Goal: Task Accomplishment & Management: Complete application form

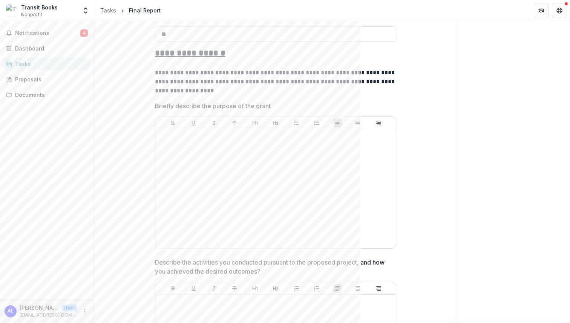
scroll to position [327, 0]
click at [213, 142] on div at bounding box center [275, 188] width 234 height 113
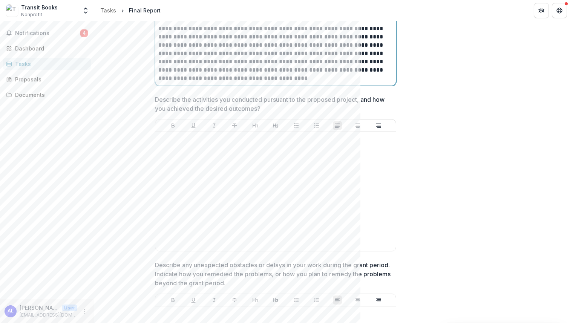
scroll to position [859, 0]
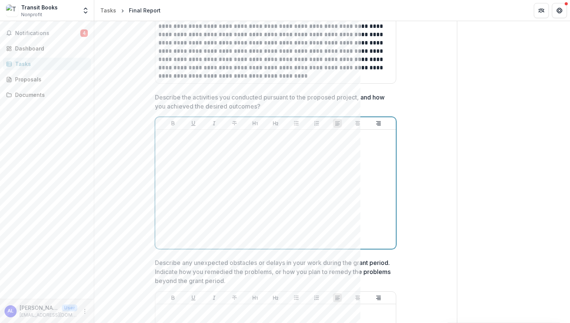
click at [246, 192] on div at bounding box center [275, 189] width 234 height 113
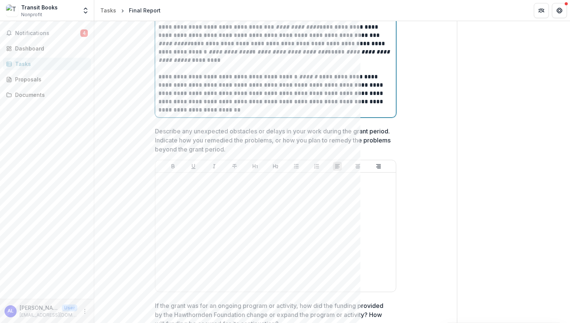
scroll to position [1098, 0]
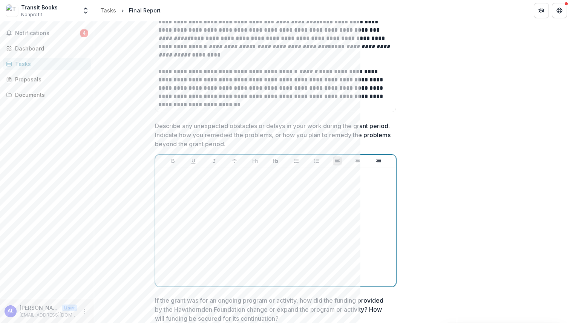
click at [209, 218] on div at bounding box center [275, 226] width 234 height 113
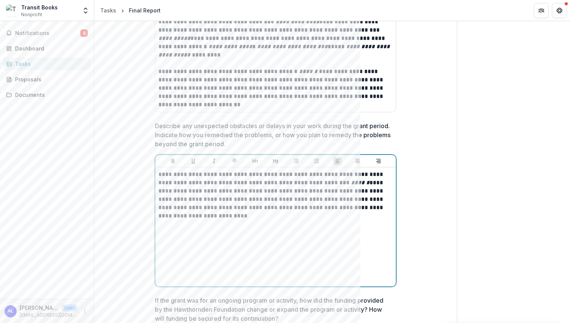
click at [205, 260] on div "**********" at bounding box center [275, 226] width 234 height 113
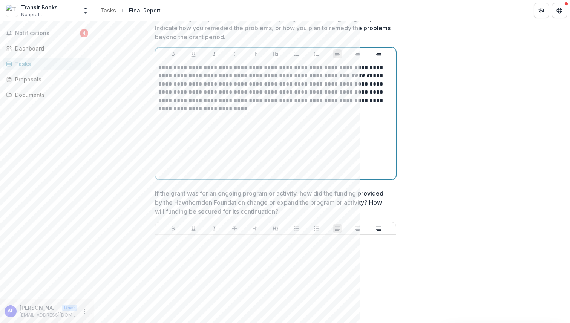
scroll to position [1229, 0]
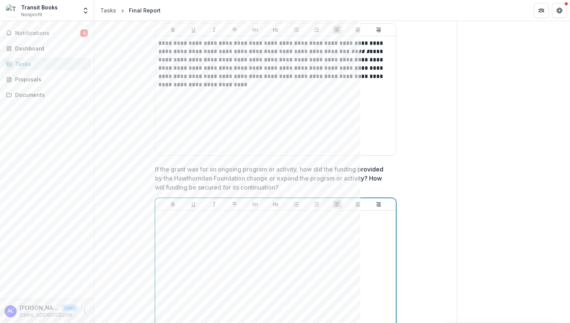
click at [204, 257] on div at bounding box center [275, 270] width 234 height 113
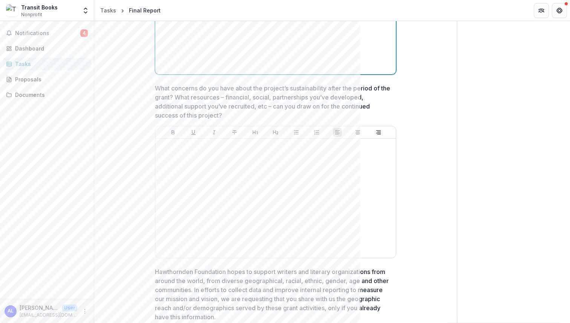
scroll to position [1503, 0]
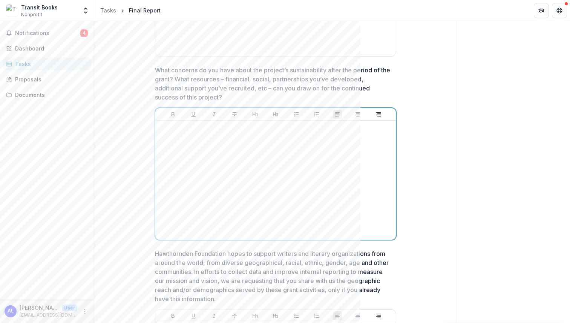
click at [181, 173] on div at bounding box center [275, 180] width 234 height 113
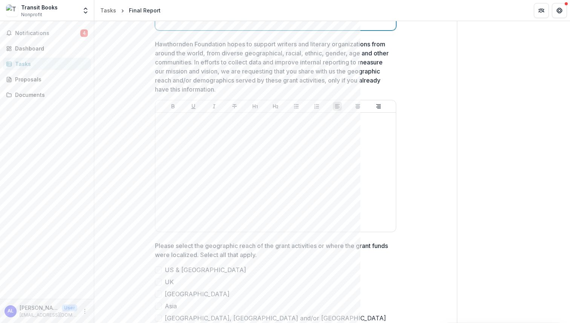
scroll to position [1713, 0]
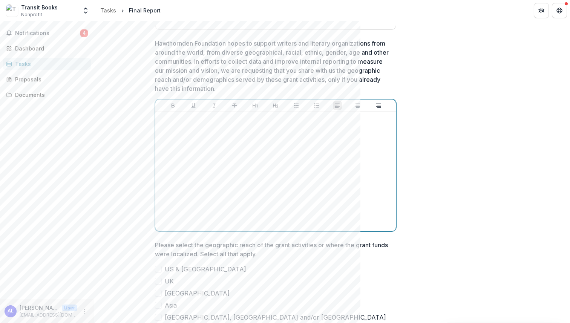
click at [221, 160] on div at bounding box center [275, 171] width 234 height 113
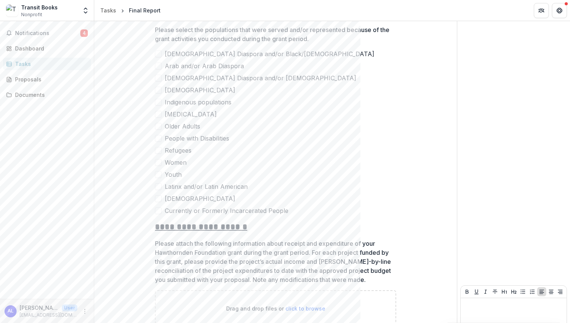
scroll to position [2107, 0]
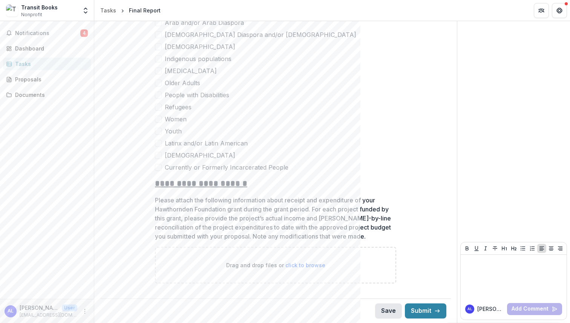
click at [385, 316] on button "Save" at bounding box center [388, 310] width 27 height 15
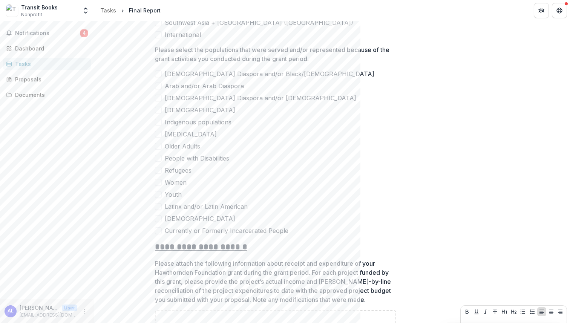
scroll to position [2033, 0]
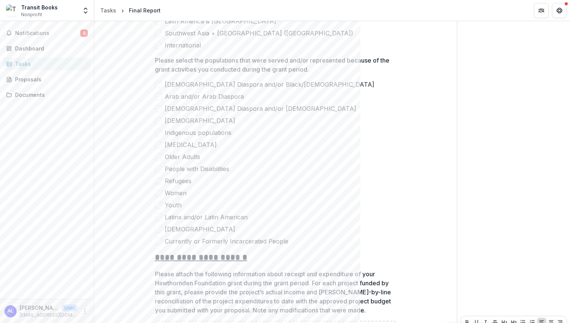
click at [156, 192] on span at bounding box center [158, 192] width 7 height 7
click at [156, 205] on span at bounding box center [158, 205] width 7 height 7
click at [160, 153] on label "Older Adults" at bounding box center [275, 156] width 241 height 9
click at [156, 110] on span at bounding box center [158, 108] width 7 height 7
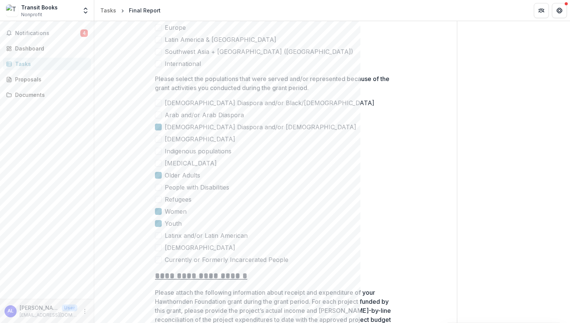
scroll to position [2020, 0]
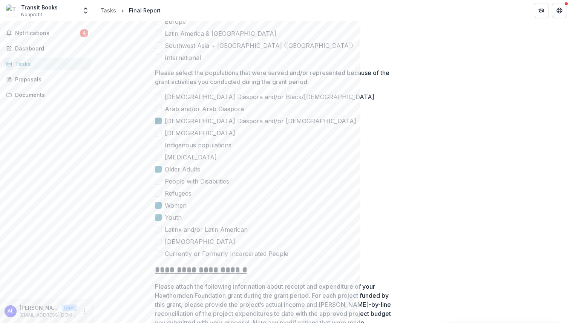
click at [158, 118] on div at bounding box center [158, 121] width 0 height 6
click at [158, 169] on icon at bounding box center [158, 169] width 0 height 0
click at [158, 205] on icon at bounding box center [158, 205] width 0 height 0
click at [158, 217] on icon at bounding box center [158, 217] width 0 height 0
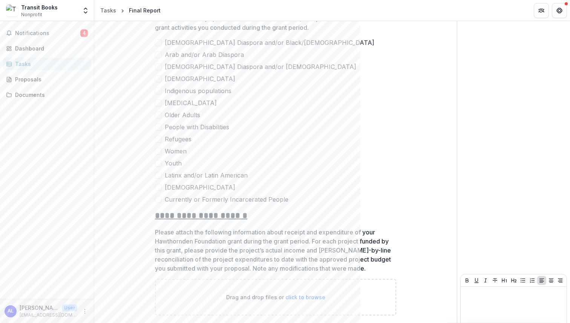
scroll to position [2107, 0]
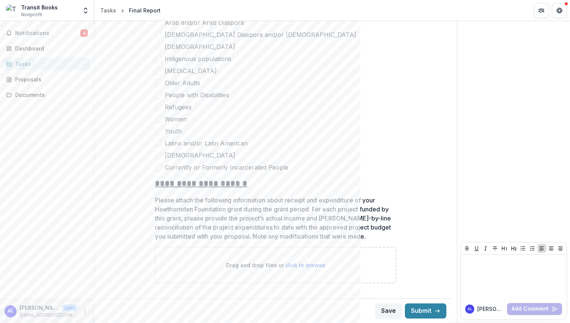
click at [302, 267] on span "click to browse" at bounding box center [305, 265] width 40 height 6
click at [299, 267] on span "click to browse" at bounding box center [305, 265] width 40 height 6
type input "**********"
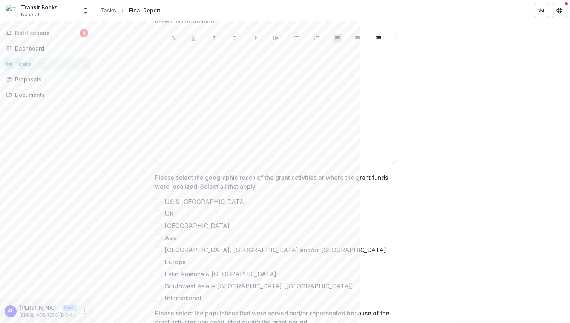
scroll to position [1780, 0]
click at [159, 202] on span at bounding box center [158, 201] width 7 height 7
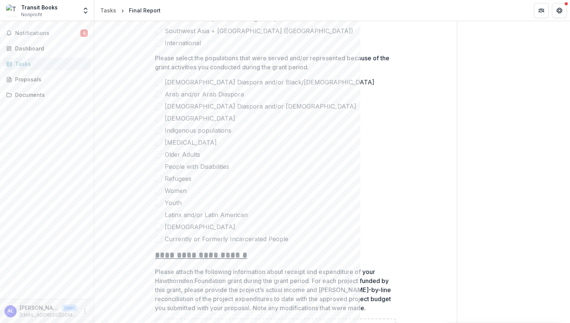
scroll to position [2038, 0]
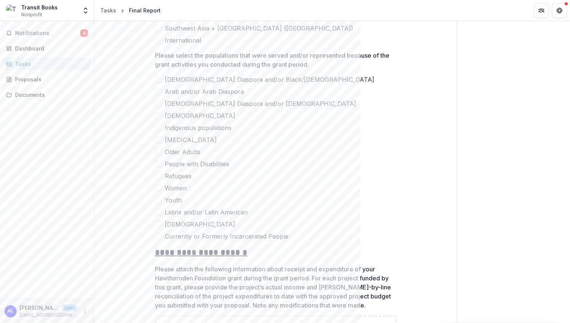
click at [156, 201] on span at bounding box center [158, 200] width 7 height 7
click at [157, 183] on div "[DEMOGRAPHIC_DATA] Diaspora and/or Black/[DEMOGRAPHIC_DATA] Arab and/or [DEMOGR…" at bounding box center [275, 158] width 241 height 166
click at [158, 103] on span at bounding box center [158, 103] width 7 height 7
click at [157, 188] on span at bounding box center [158, 188] width 7 height 7
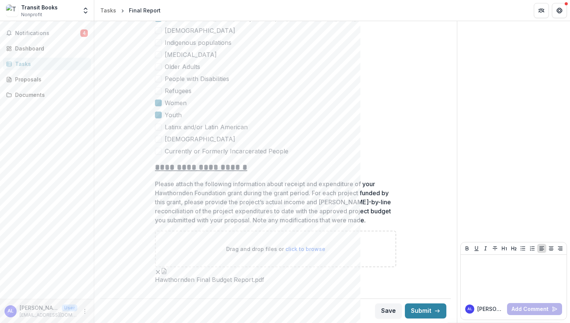
scroll to position [2168, 0]
click at [429, 307] on button "Submit" at bounding box center [425, 310] width 41 height 15
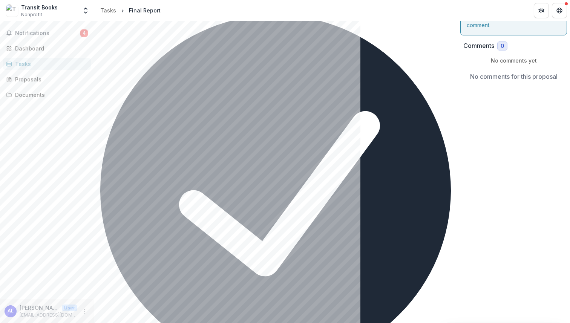
scroll to position [0, 0]
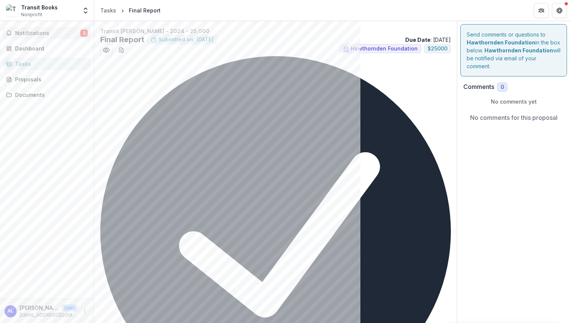
click at [28, 29] on button "Notifications 5" at bounding box center [47, 33] width 88 height 12
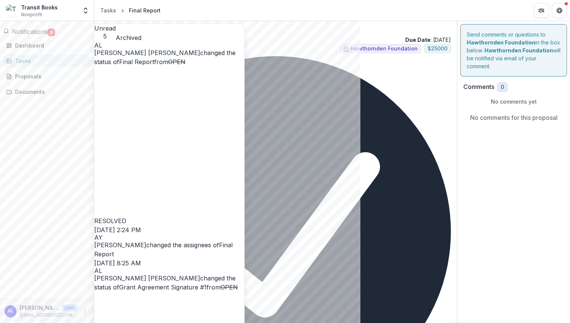
click at [295, 42] on div "Final Report Submitted on: [DATE] Due Date : [DATE]" at bounding box center [275, 39] width 350 height 9
